Goal: Information Seeking & Learning: Learn about a topic

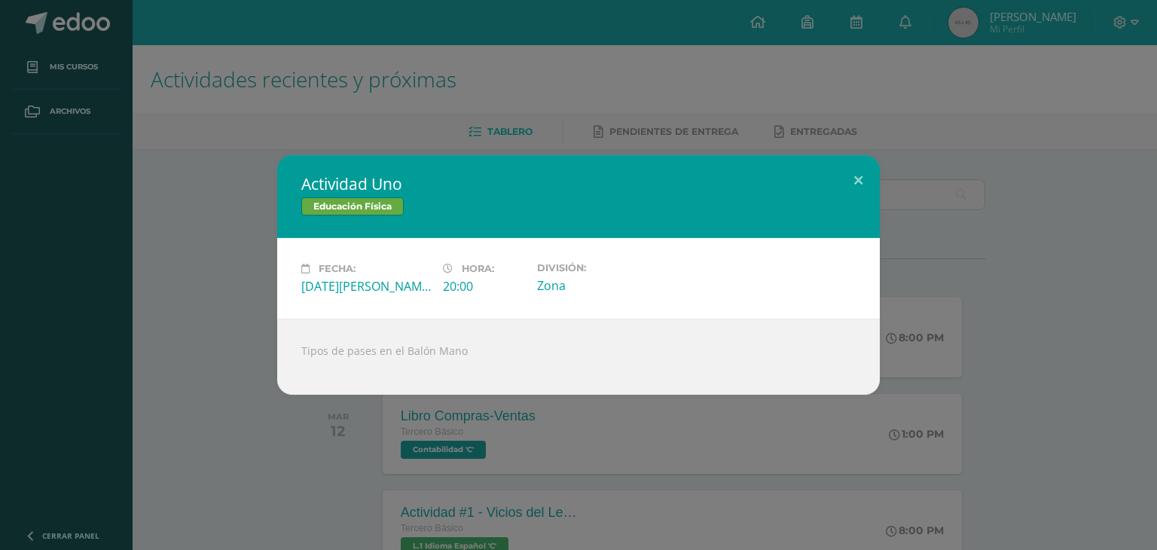
click at [219, 376] on div "Actividad Uno Educación Física Fecha: [DATE][PERSON_NAME] Hora: 20:00 División:…" at bounding box center [578, 275] width 1145 height 240
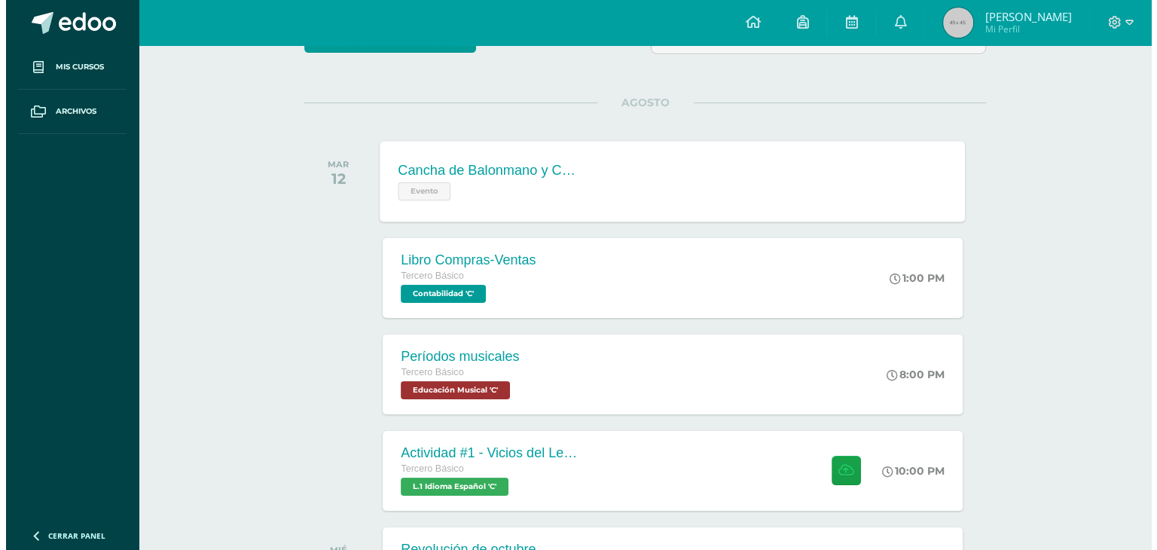
scroll to position [160, 0]
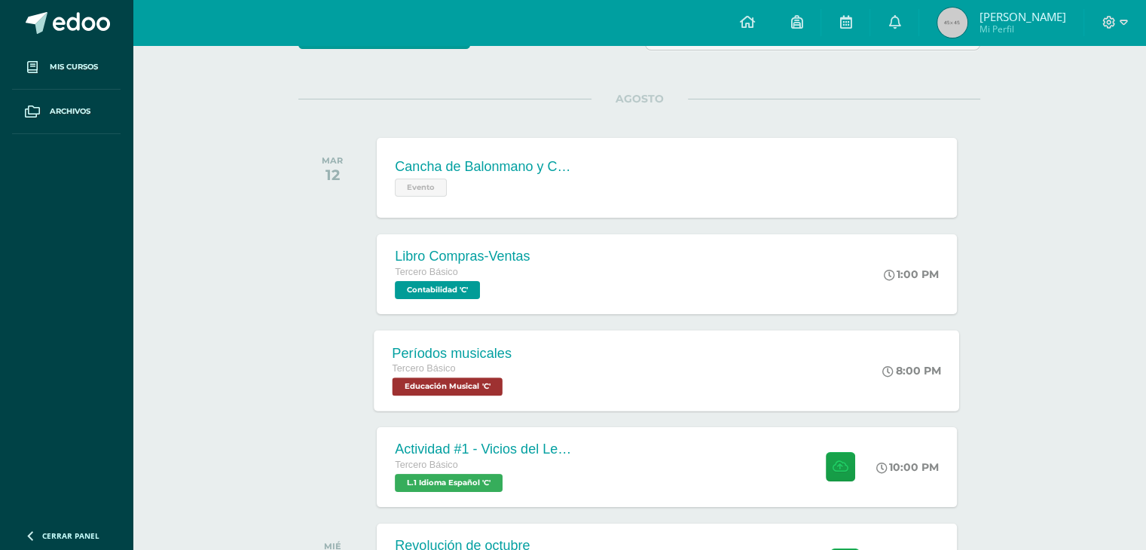
click at [622, 369] on div "Períodos musicales Tercero Básico Educación Musical 'C' 8:00 PM Períodos musica…" at bounding box center [668, 370] width 586 height 81
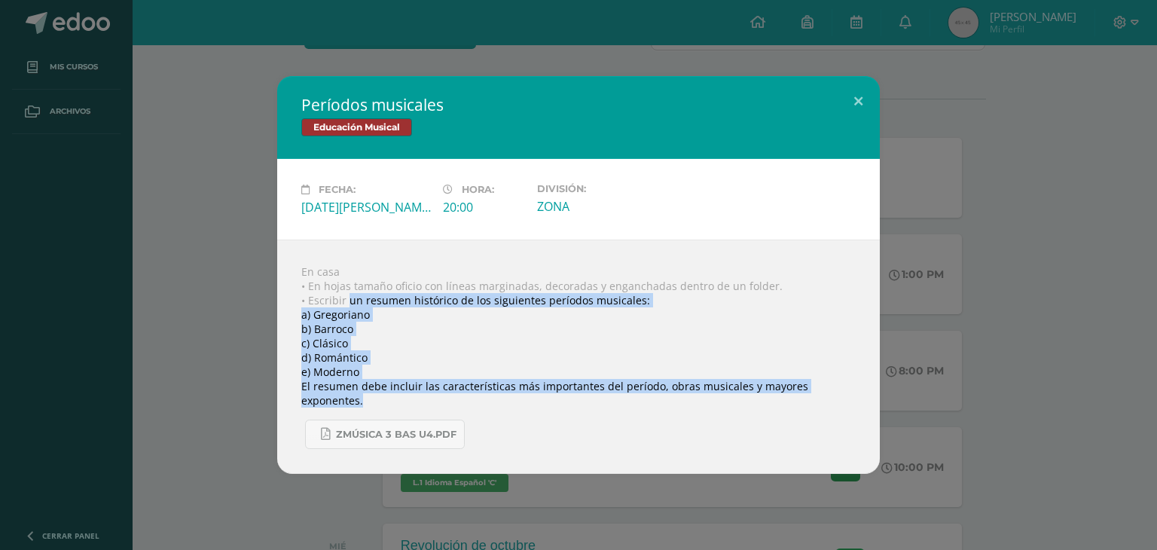
drag, startPoint x: 346, startPoint y: 305, endPoint x: 864, endPoint y: 396, distance: 526.3
click at [864, 396] on div "En casa • En hojas tamaño oficio con líneas marginadas, decoradas y enganchadas…" at bounding box center [578, 357] width 603 height 234
copy div "un resumen histórico de los siguientes períodos musicales: a) Gregoriano b) Bar…"
click at [355, 429] on span "Zmúsica 3 Bas U4.pdf" at bounding box center [396, 435] width 121 height 12
